Goal: Entertainment & Leisure: Consume media (video, audio)

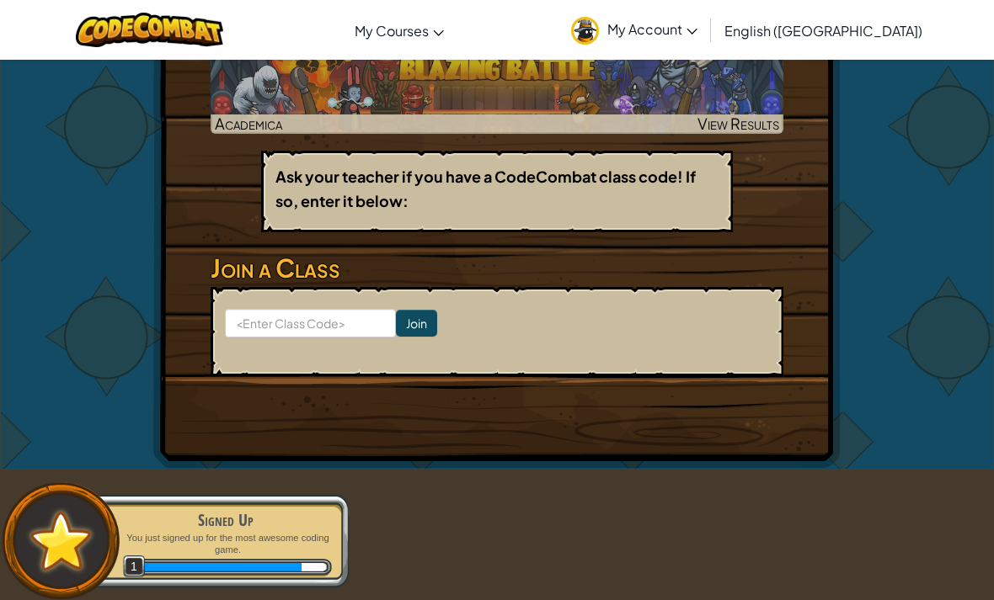
scroll to position [468, 0]
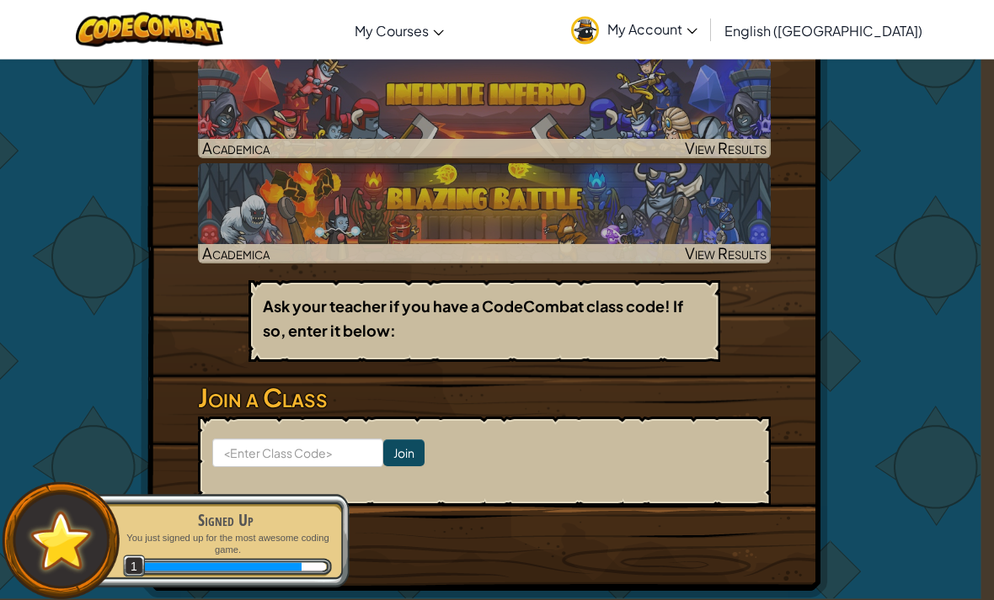
click at [248, 171] on img at bounding box center [484, 213] width 573 height 99
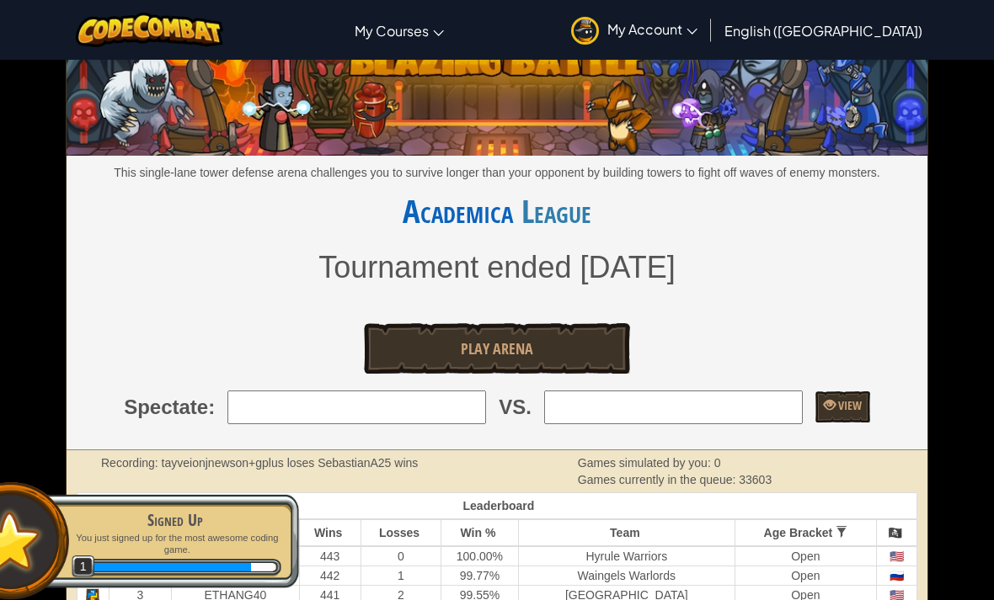
scroll to position [58, 0]
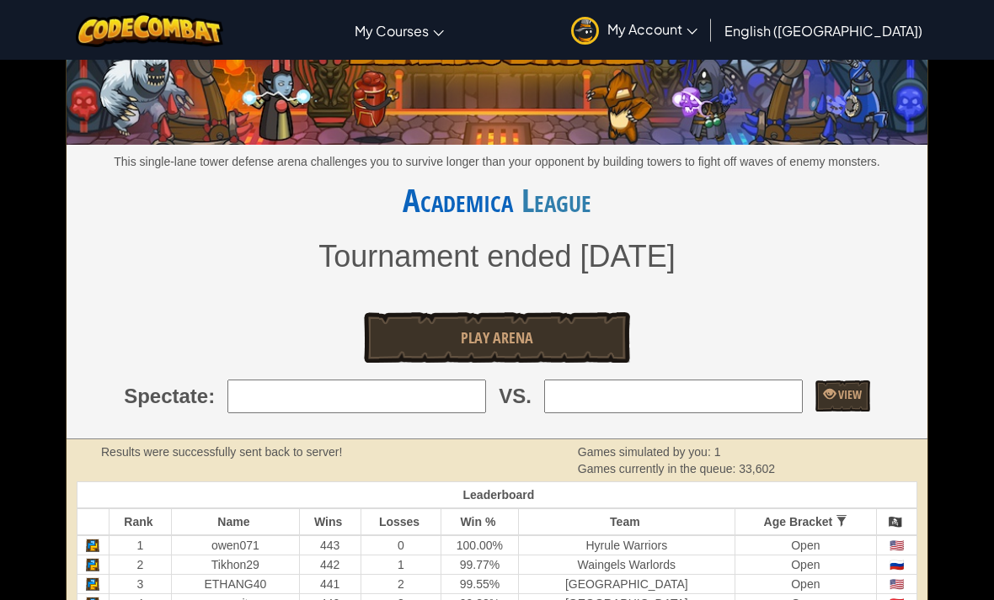
click at [414, 332] on link "Play Arena" at bounding box center [497, 337] width 266 height 51
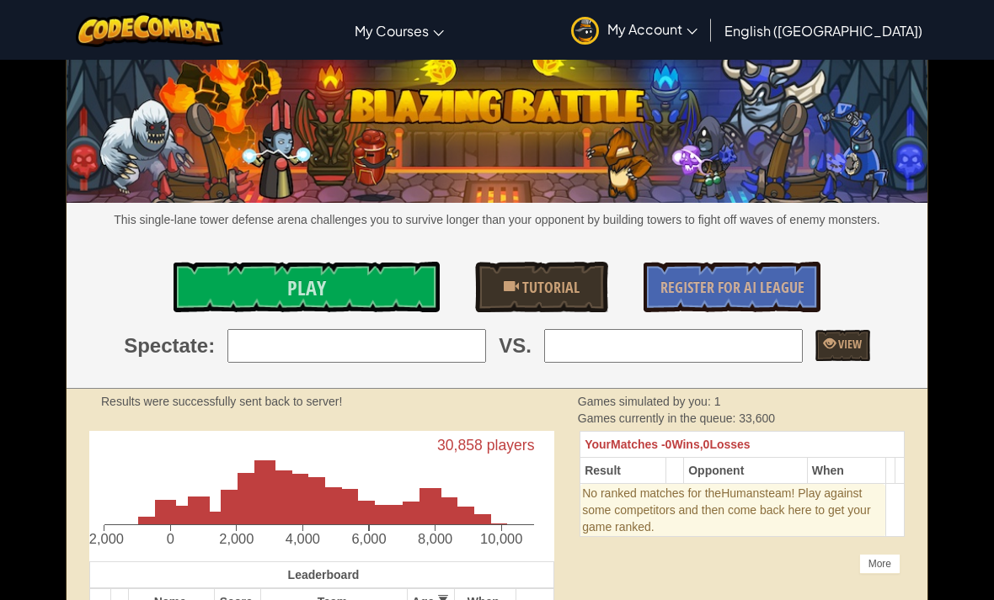
click at [256, 266] on link "Play" at bounding box center [306, 287] width 266 height 51
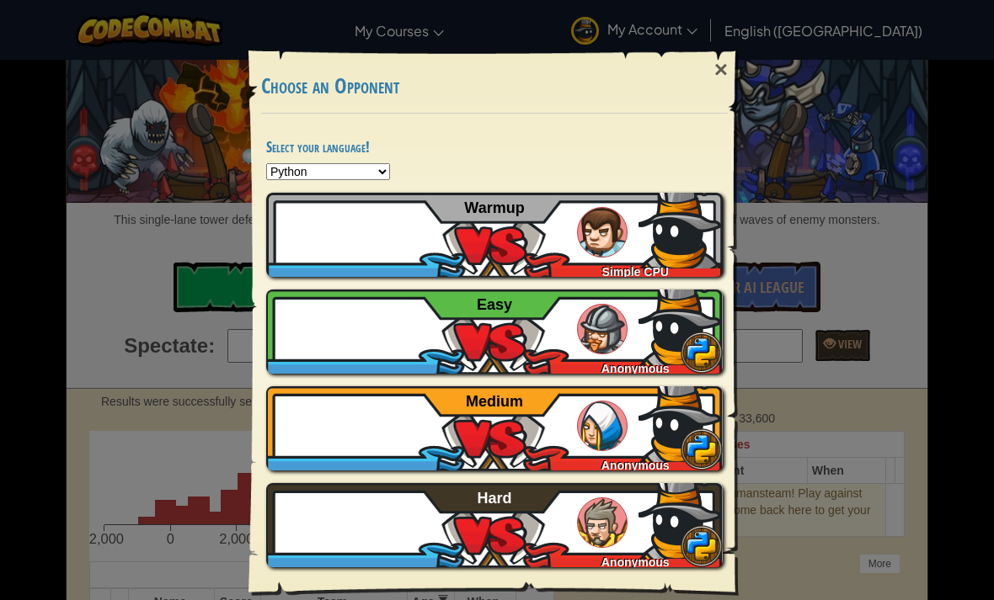
click at [676, 234] on img at bounding box center [680, 226] width 84 height 84
